Goal: Task Accomplishment & Management: Use online tool/utility

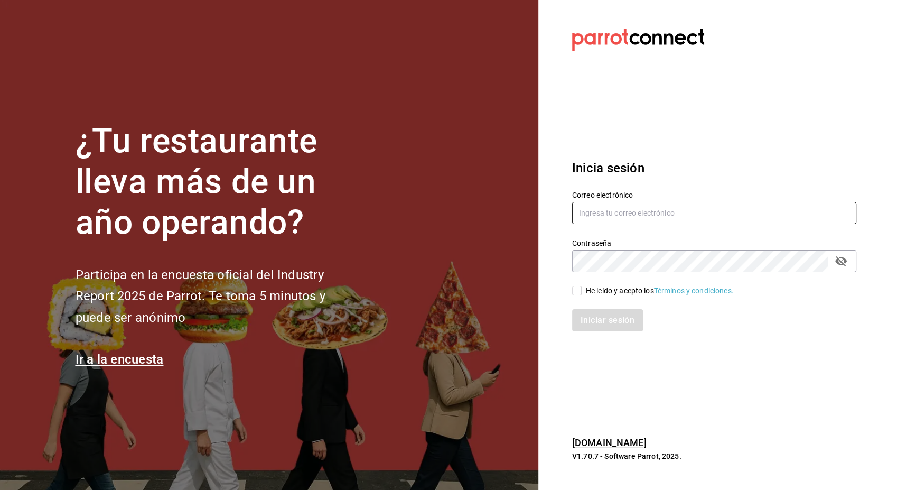
type input "[PERSON_NAME][EMAIL_ADDRESS][PERSON_NAME][DOMAIN_NAME]"
click at [571, 295] on div "He leído y acepto los Términos y condiciones." at bounding box center [708, 284] width 297 height 24
click at [573, 290] on input "He leído y acepto los Términos y condiciones." at bounding box center [577, 291] width 10 height 10
checkbox input "true"
click at [600, 326] on button "Iniciar sesión" at bounding box center [608, 320] width 72 height 22
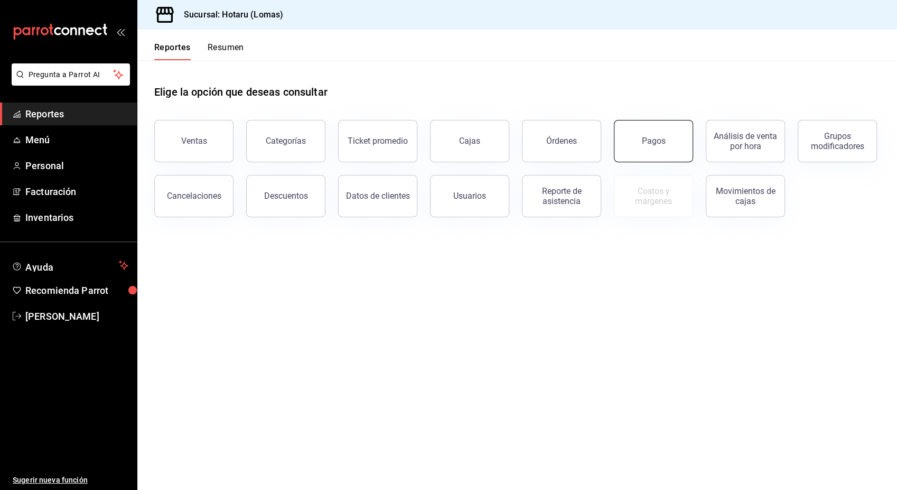
click at [646, 146] on button "Pagos" at bounding box center [653, 141] width 79 height 42
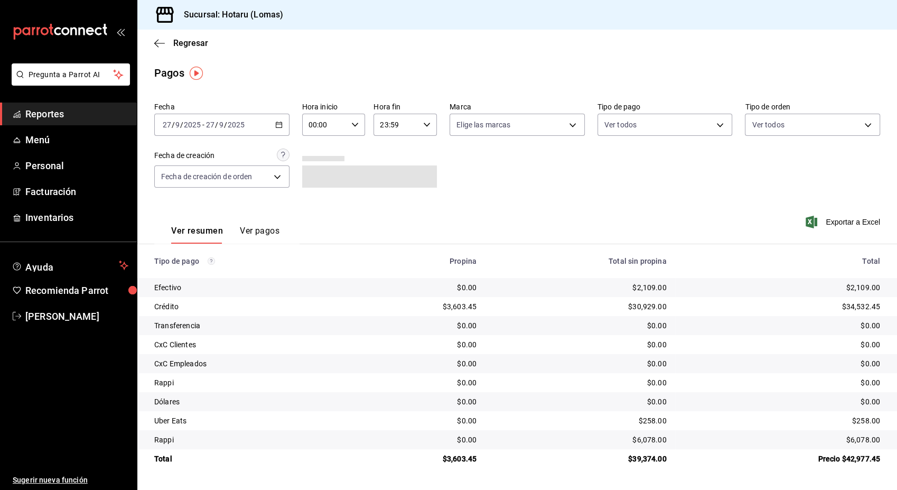
click at [279, 123] on icon "button" at bounding box center [278, 124] width 7 height 7
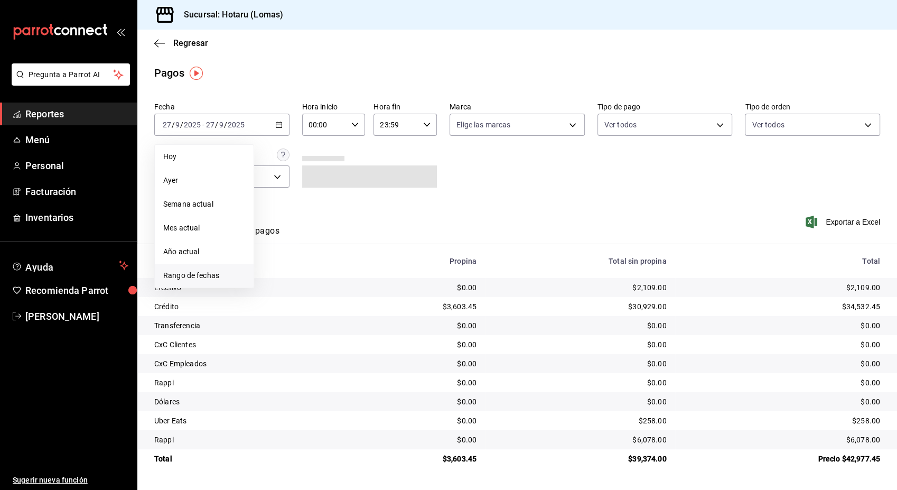
click at [198, 277] on span "Rango de fechas" at bounding box center [204, 275] width 82 height 11
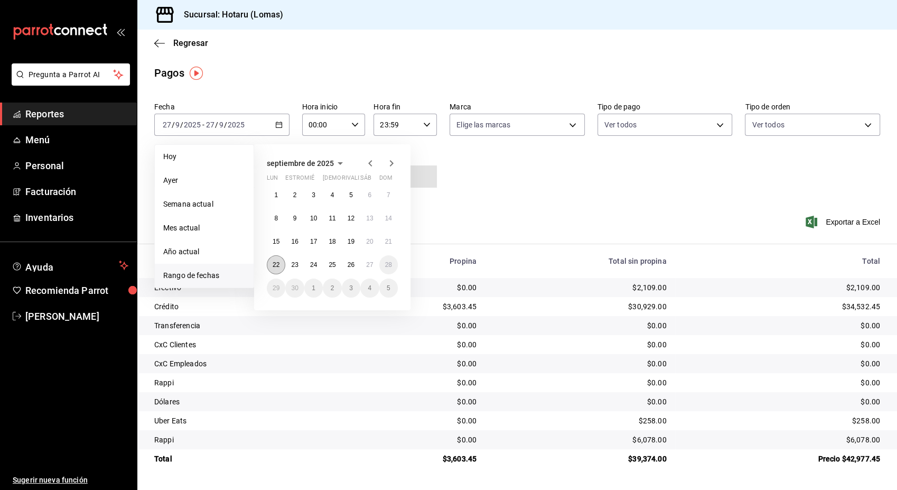
click at [279, 262] on abbr "22" at bounding box center [276, 264] width 7 height 7
click at [274, 265] on abbr "22" at bounding box center [276, 264] width 7 height 7
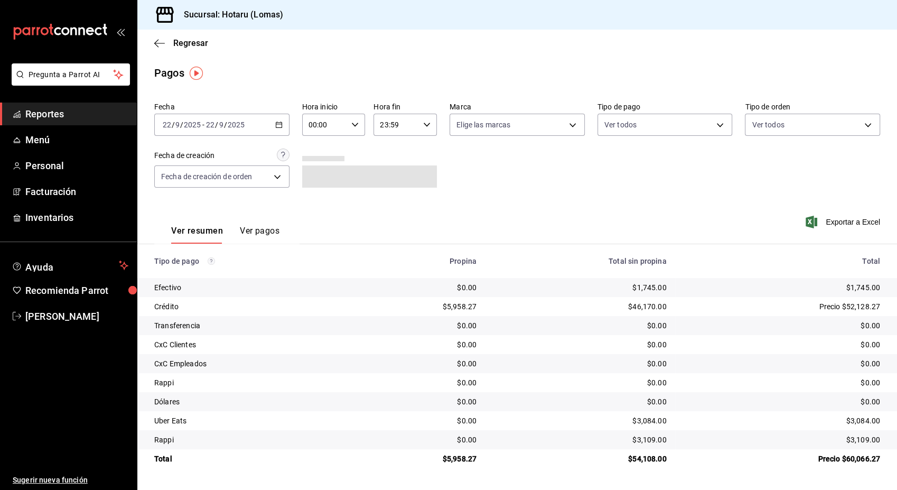
click at [283, 124] on div "[DATE] [DATE] - [DATE] [DATE]" at bounding box center [221, 125] width 135 height 22
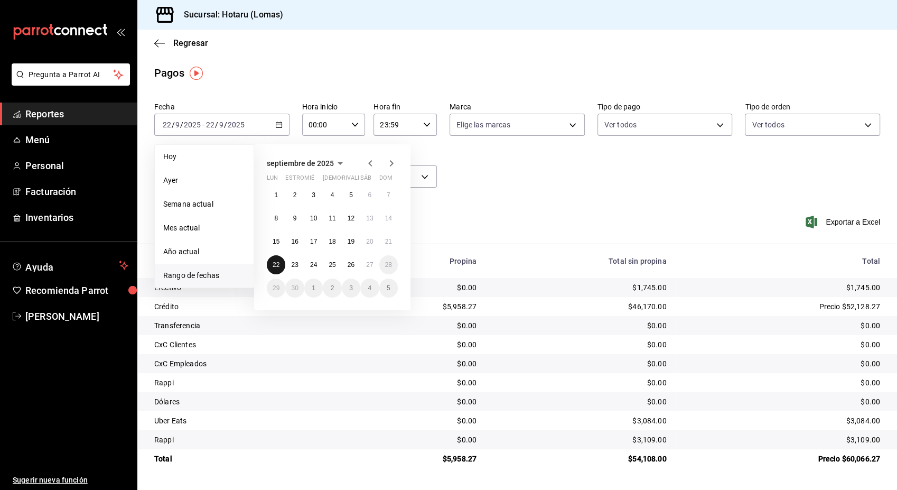
click at [276, 265] on abbr "22" at bounding box center [276, 264] width 7 height 7
click at [375, 265] on button "27" at bounding box center [369, 264] width 18 height 19
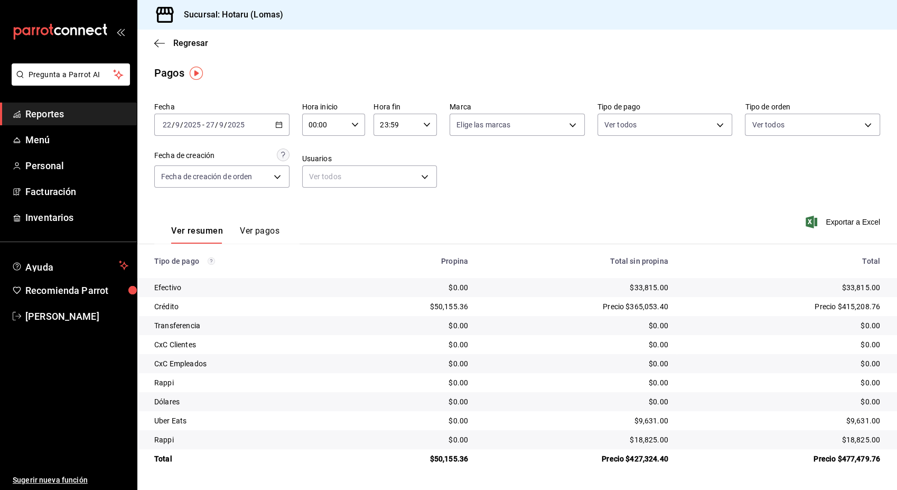
click at [630, 179] on div "Fecha [DATE] [DATE] - [DATE] [DATE] Hora inicio 00:00 Hora inicio Hora fin 23:5…" at bounding box center [517, 149] width 726 height 103
click at [156, 47] on icon "button" at bounding box center [159, 44] width 11 height 10
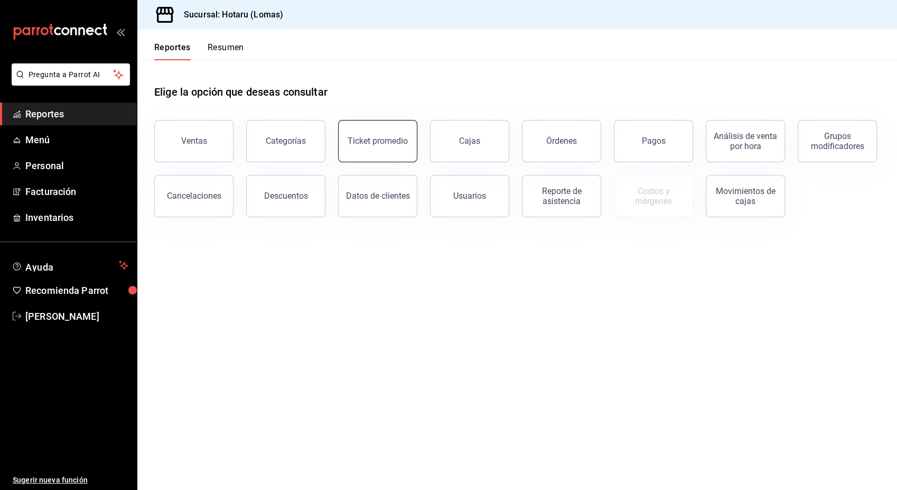
click at [370, 144] on div "Ticket promedio" at bounding box center [378, 141] width 60 height 10
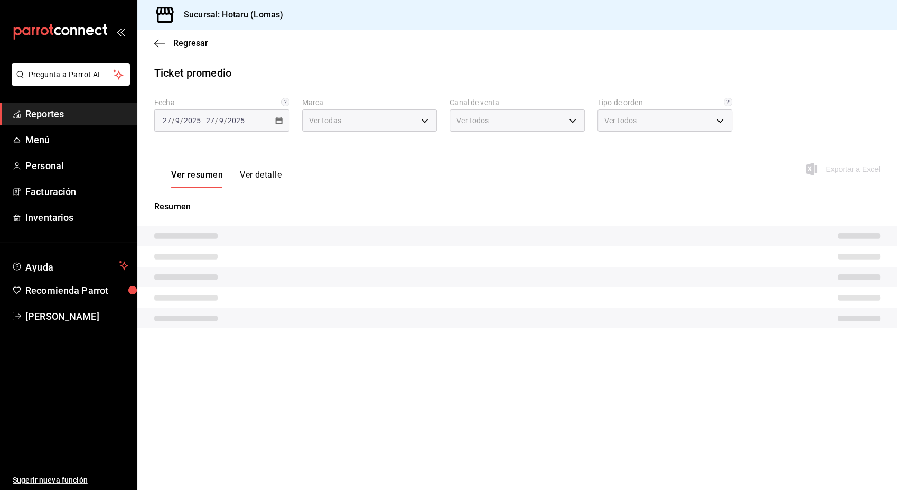
type input "3e56ebbd-5443-43e7-93f2-907a73195741"
type input "PARROT,UBER_EATS,RAPPI,DIDI_FOOD,ONLINE"
type input "899a4b0f-9bfe-4524-9241-6382deeeae59,b42e7cc8-ee80-43b1-a1e6-a021e86c4ad7,EXTER…"
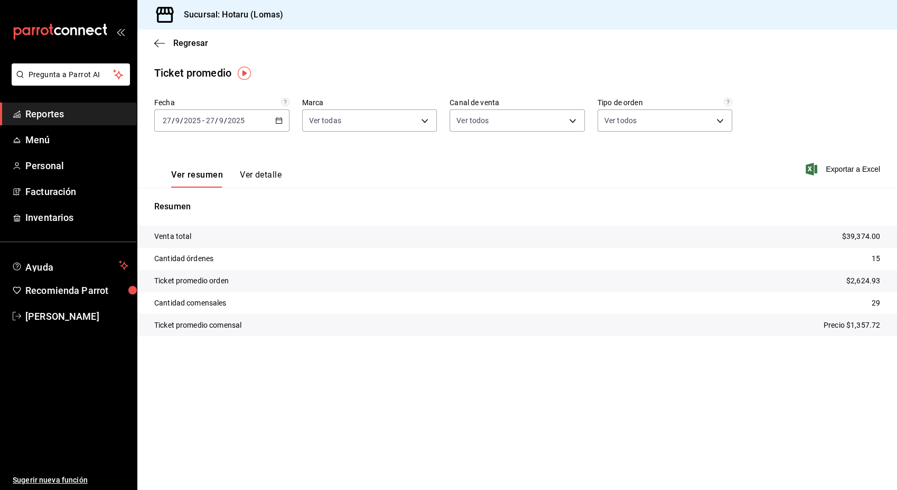
click at [282, 118] on icon "button" at bounding box center [278, 120] width 7 height 7
click at [183, 247] on span "Rango de fechas" at bounding box center [204, 247] width 82 height 11
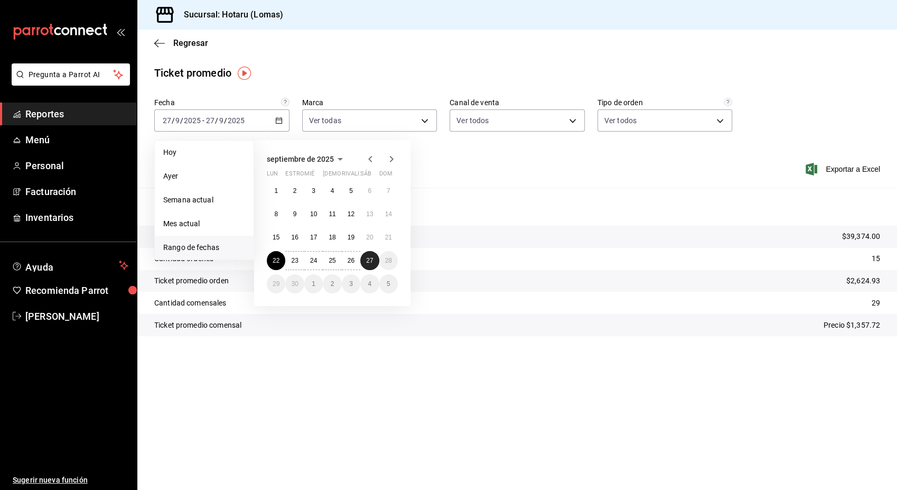
click at [376, 260] on button "27" at bounding box center [369, 260] width 18 height 19
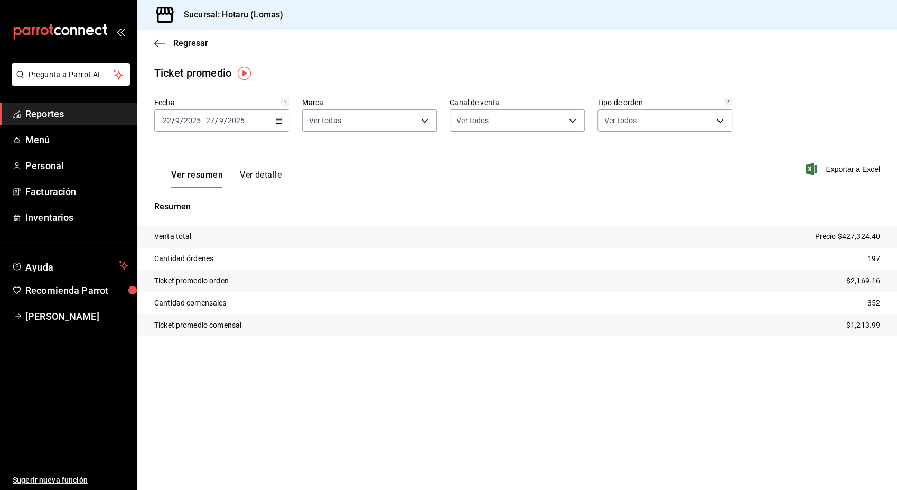
click at [874, 300] on p "352" at bounding box center [874, 303] width 13 height 11
click at [125, 33] on div "carpetas de buzones" at bounding box center [68, 31] width 137 height 63
click at [156, 33] on div "Regresar" at bounding box center [517, 43] width 760 height 27
click at [155, 41] on icon "button" at bounding box center [159, 44] width 11 height 10
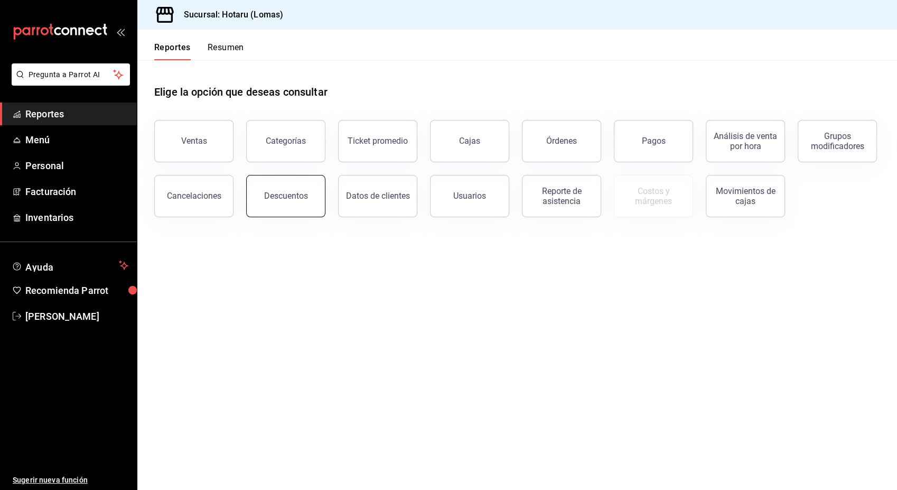
click at [313, 206] on button "Descuentos" at bounding box center [285, 196] width 79 height 42
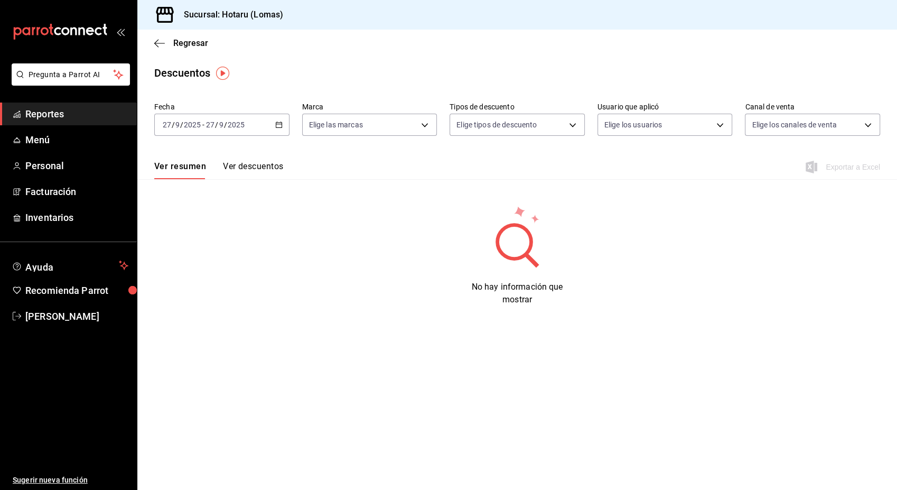
click at [279, 127] on icon "button" at bounding box center [278, 124] width 7 height 7
click at [192, 275] on span "Rango de fechas" at bounding box center [204, 275] width 82 height 11
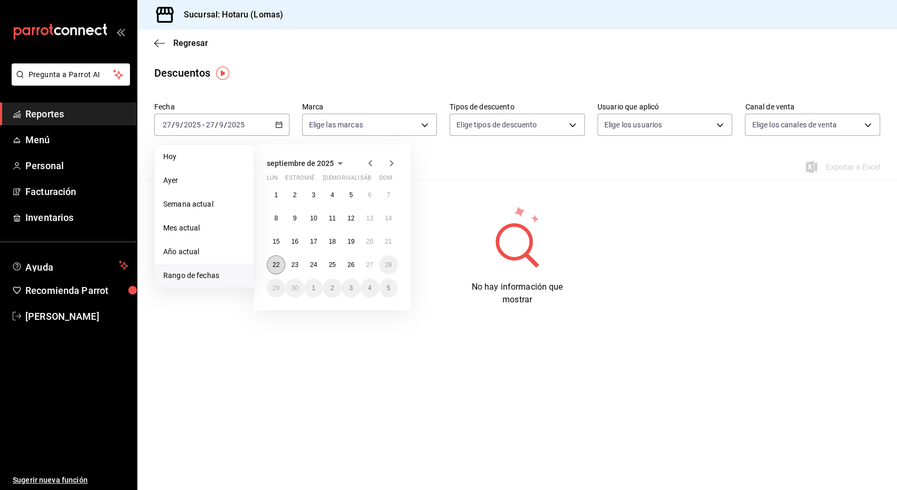
click at [276, 264] on abbr "22" at bounding box center [276, 264] width 7 height 7
click at [367, 263] on abbr "27" at bounding box center [369, 264] width 7 height 7
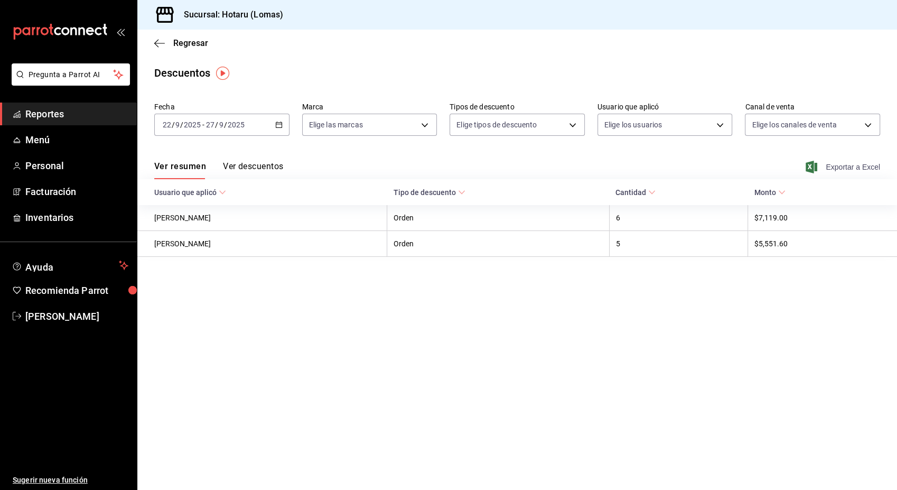
click at [865, 168] on font "Exportar a Excel" at bounding box center [853, 167] width 54 height 8
